Goal: Find specific page/section: Find specific page/section

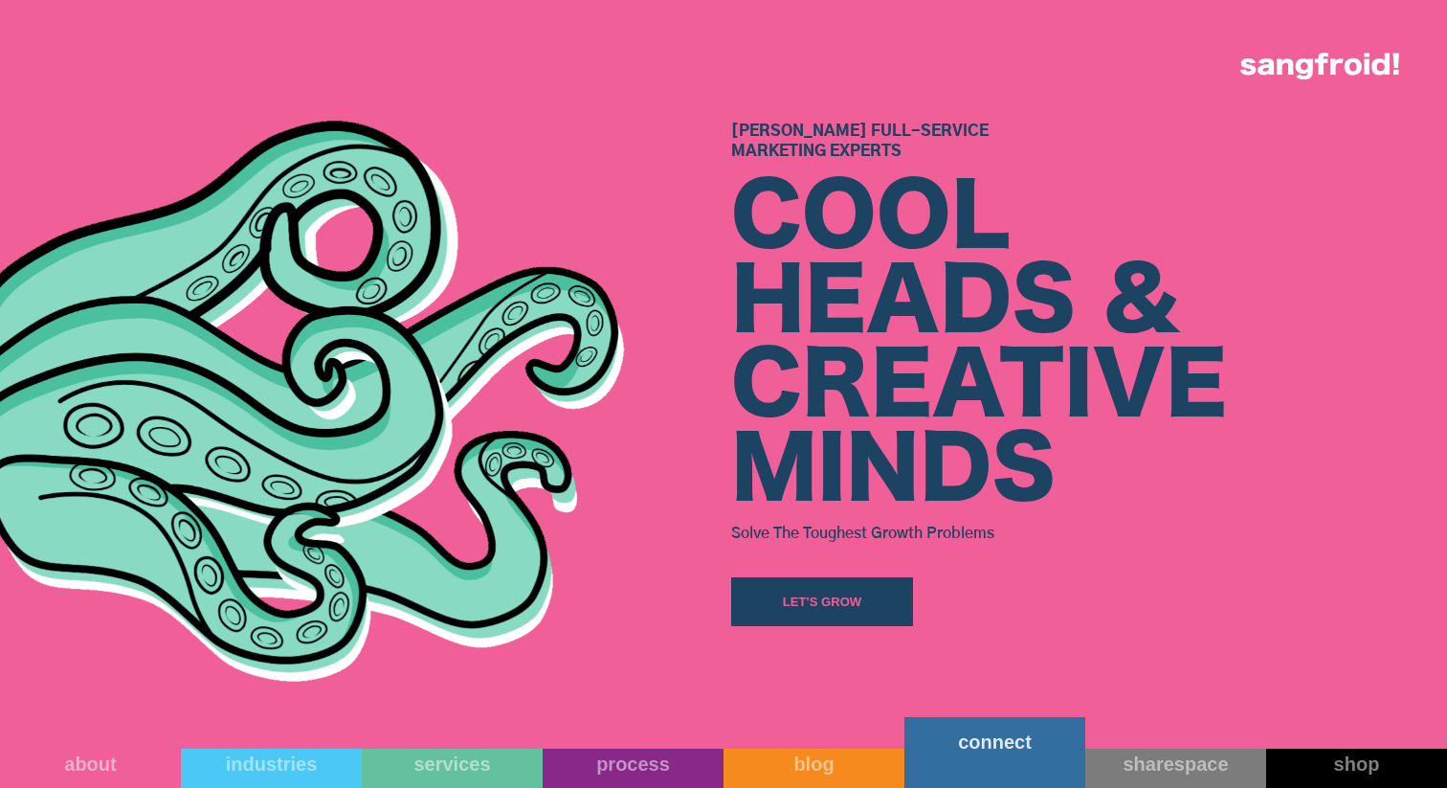
click at [1005, 753] on div "connect" at bounding box center [994, 741] width 181 height 23
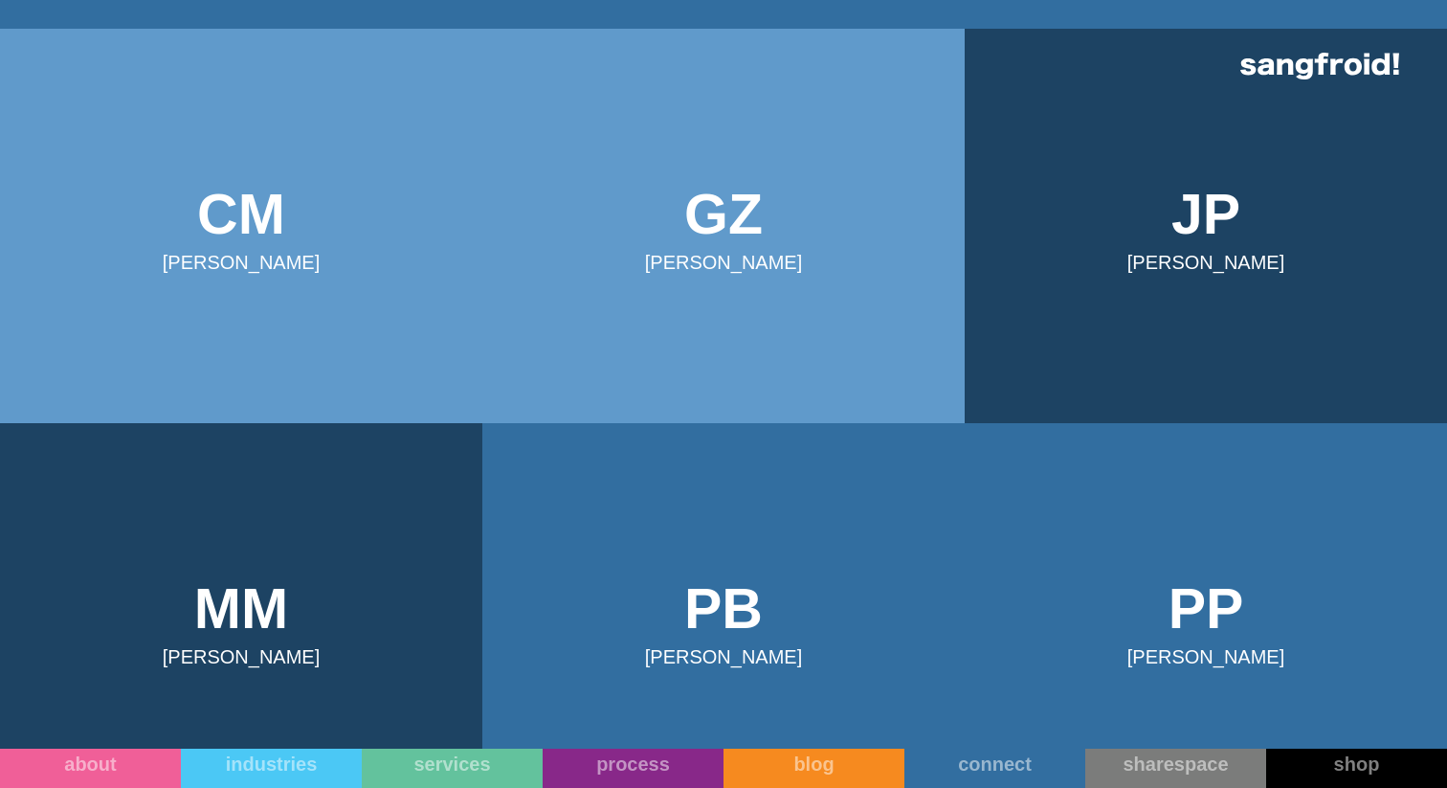
scroll to position [756, 0]
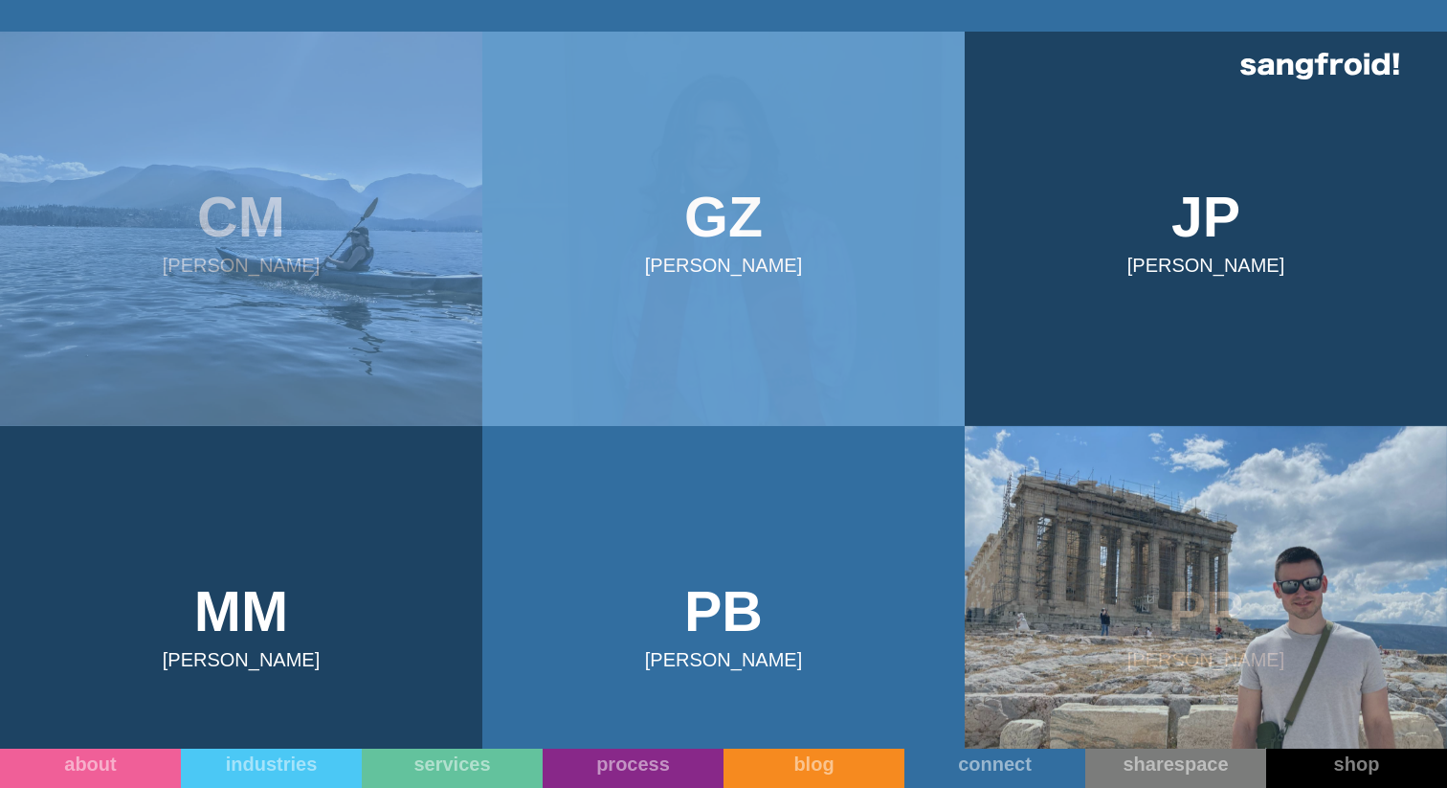
click at [268, 175] on img at bounding box center [241, 229] width 482 height 394
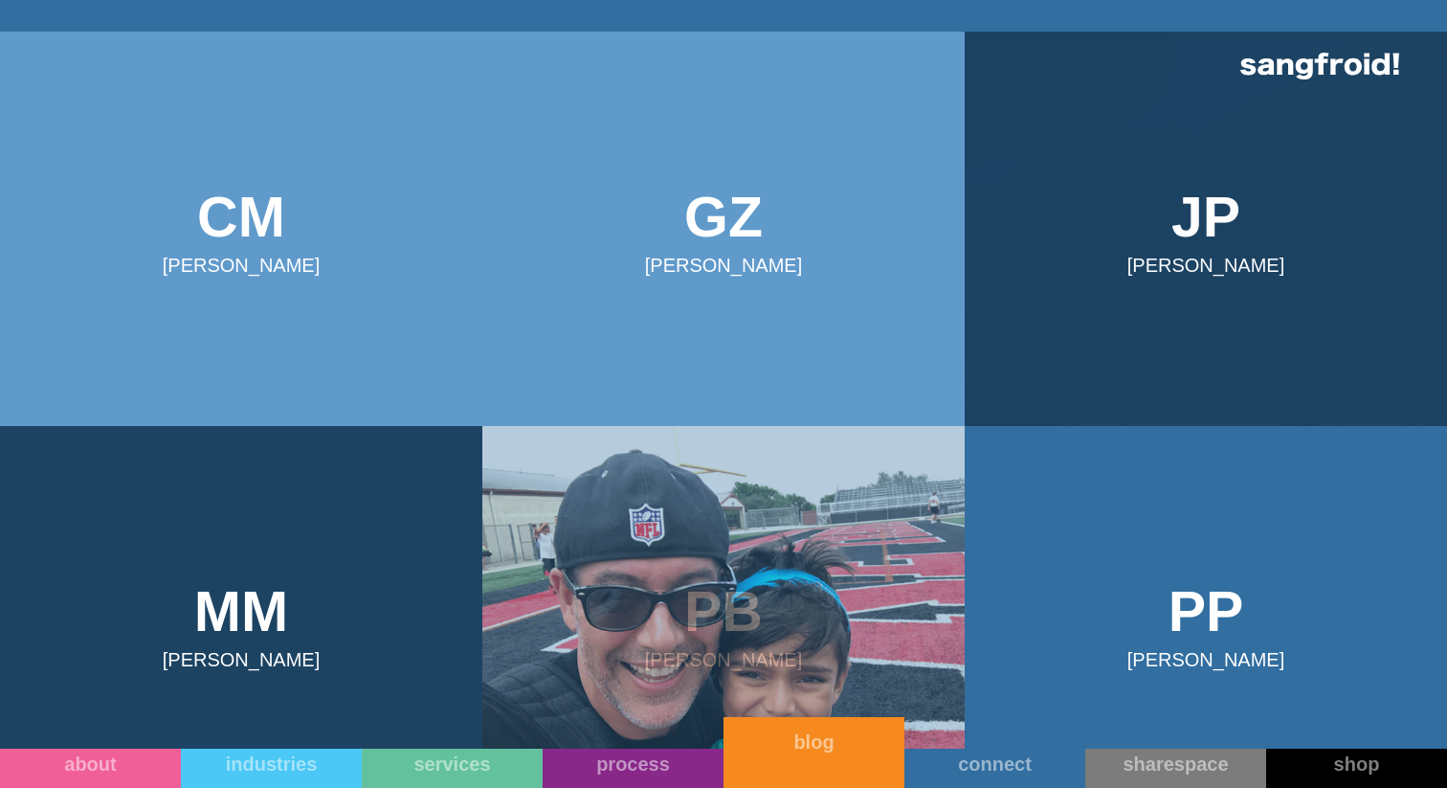
click at [796, 766] on link "blog" at bounding box center [814, 752] width 181 height 71
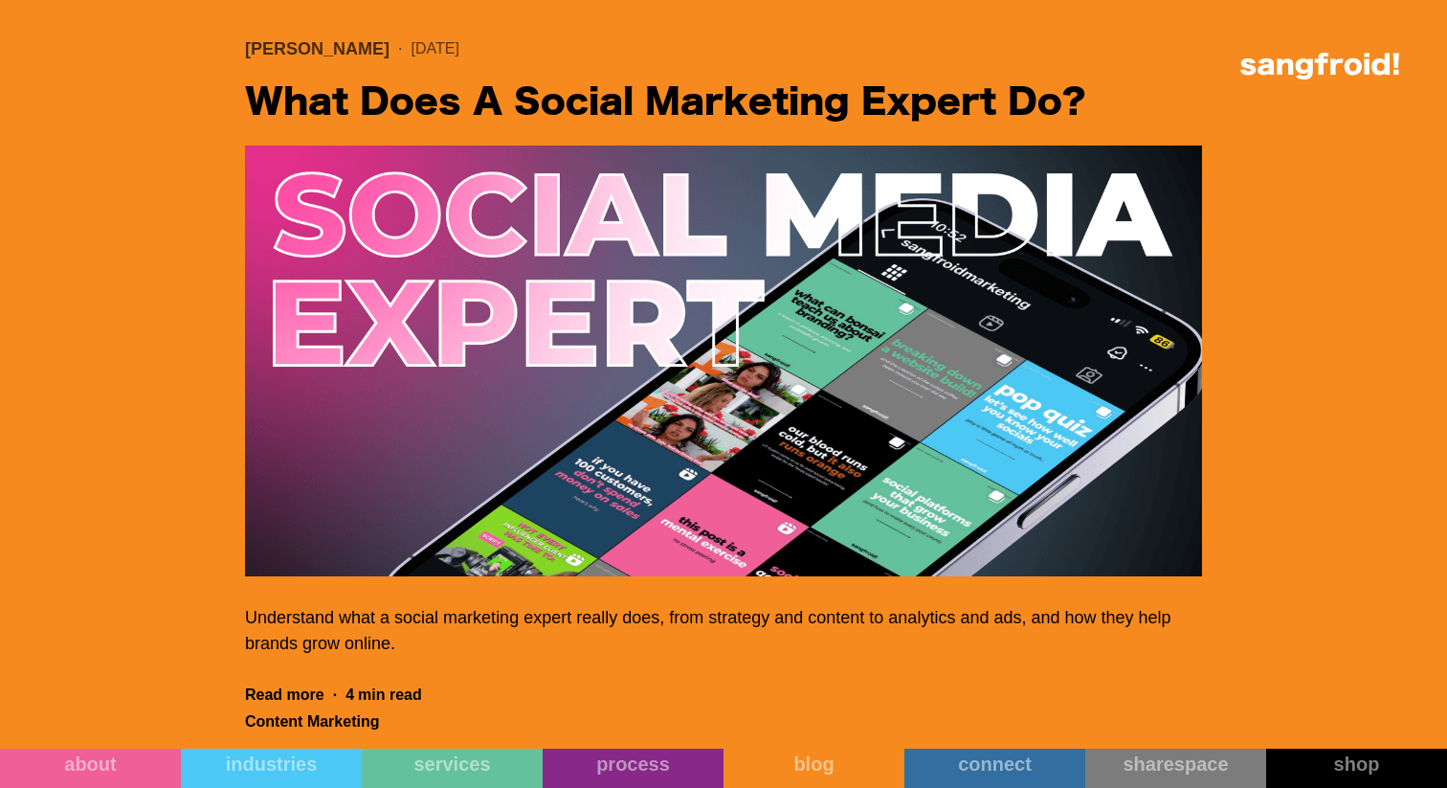
scroll to position [1803, 0]
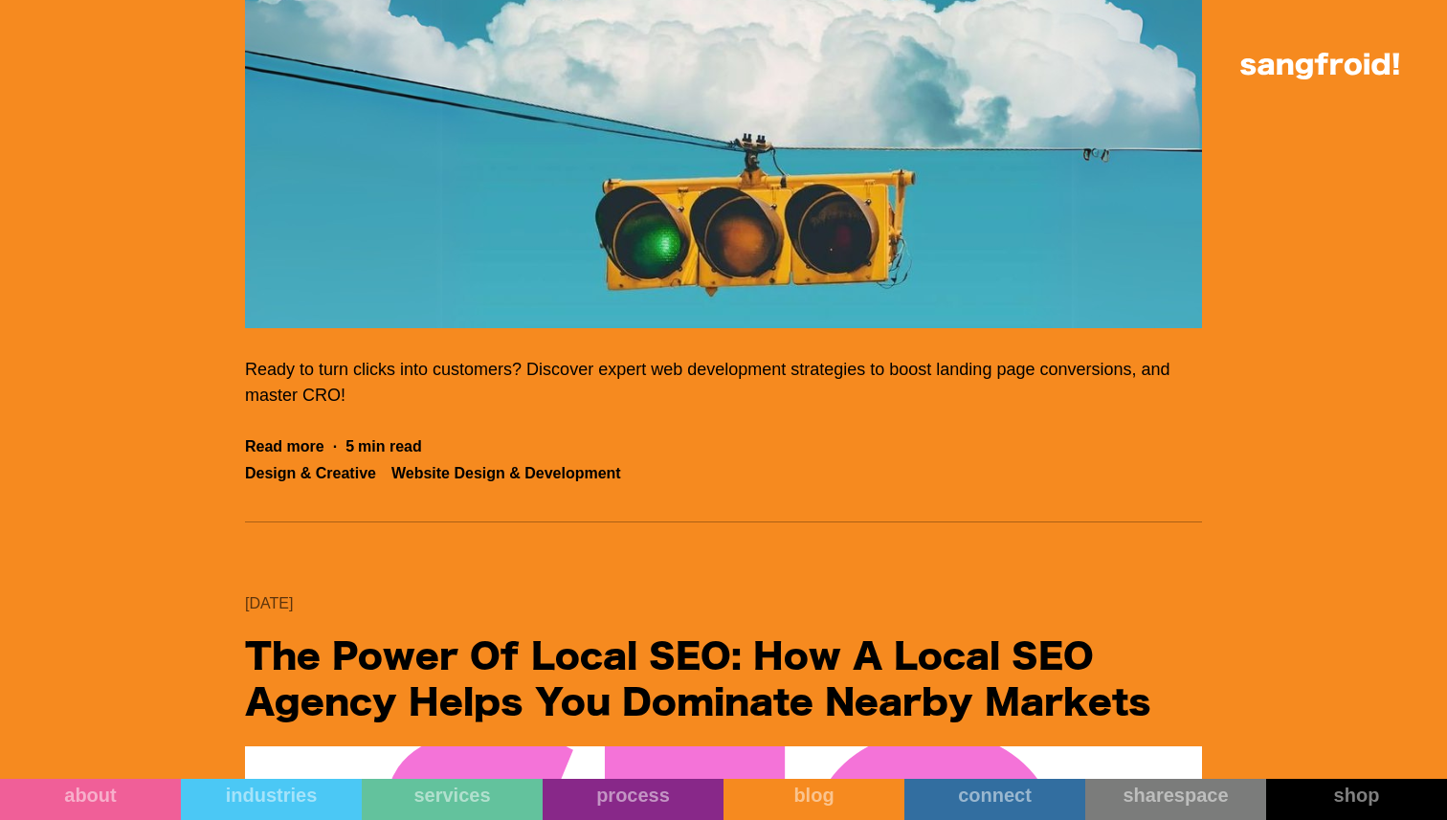
scroll to position [23971, 0]
